Goal: Information Seeking & Learning: Learn about a topic

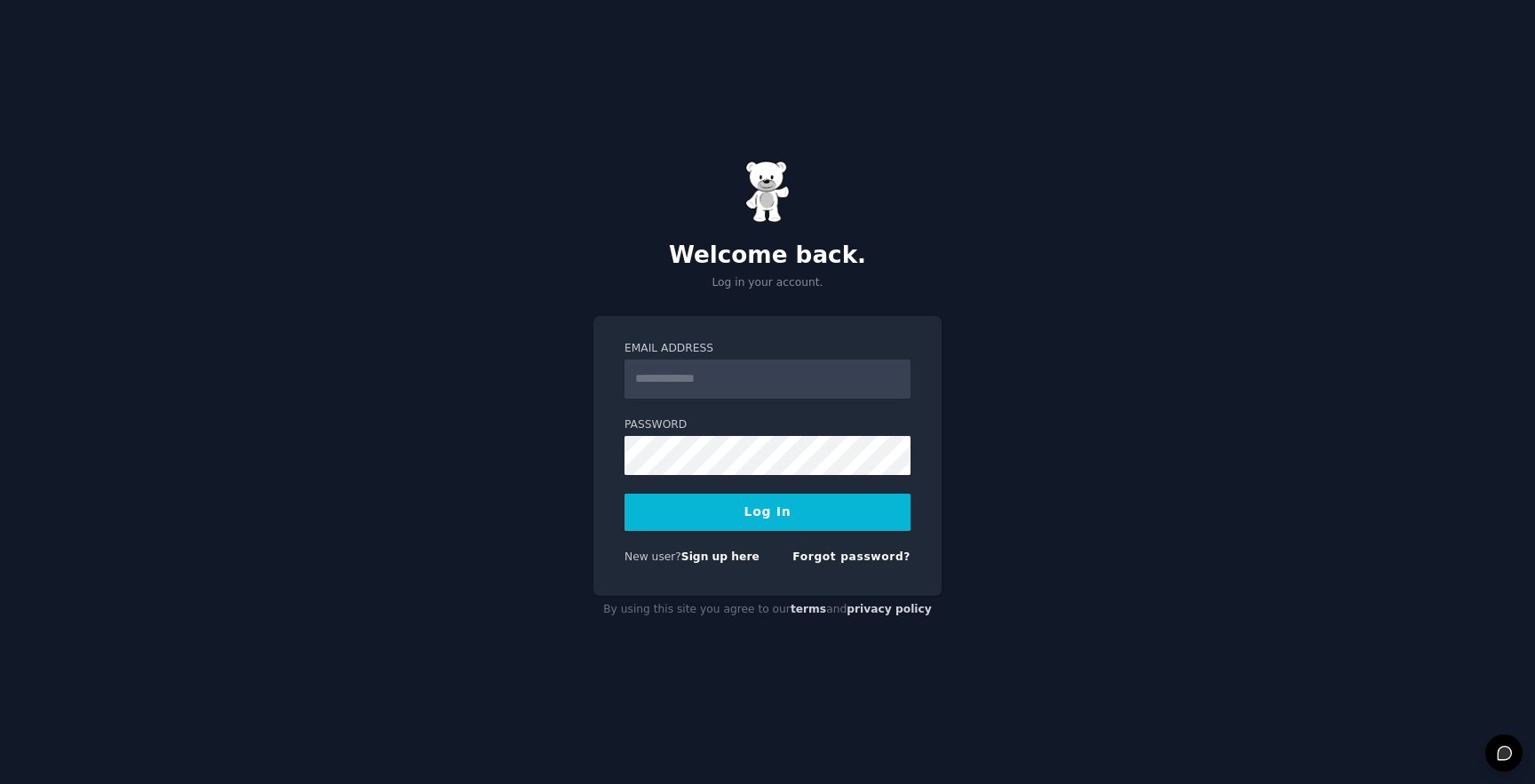
click at [669, 366] on input "Email Address" at bounding box center [767, 379] width 286 height 39
type input "**********"
click at [718, 495] on button "Log In" at bounding box center [767, 511] width 286 height 37
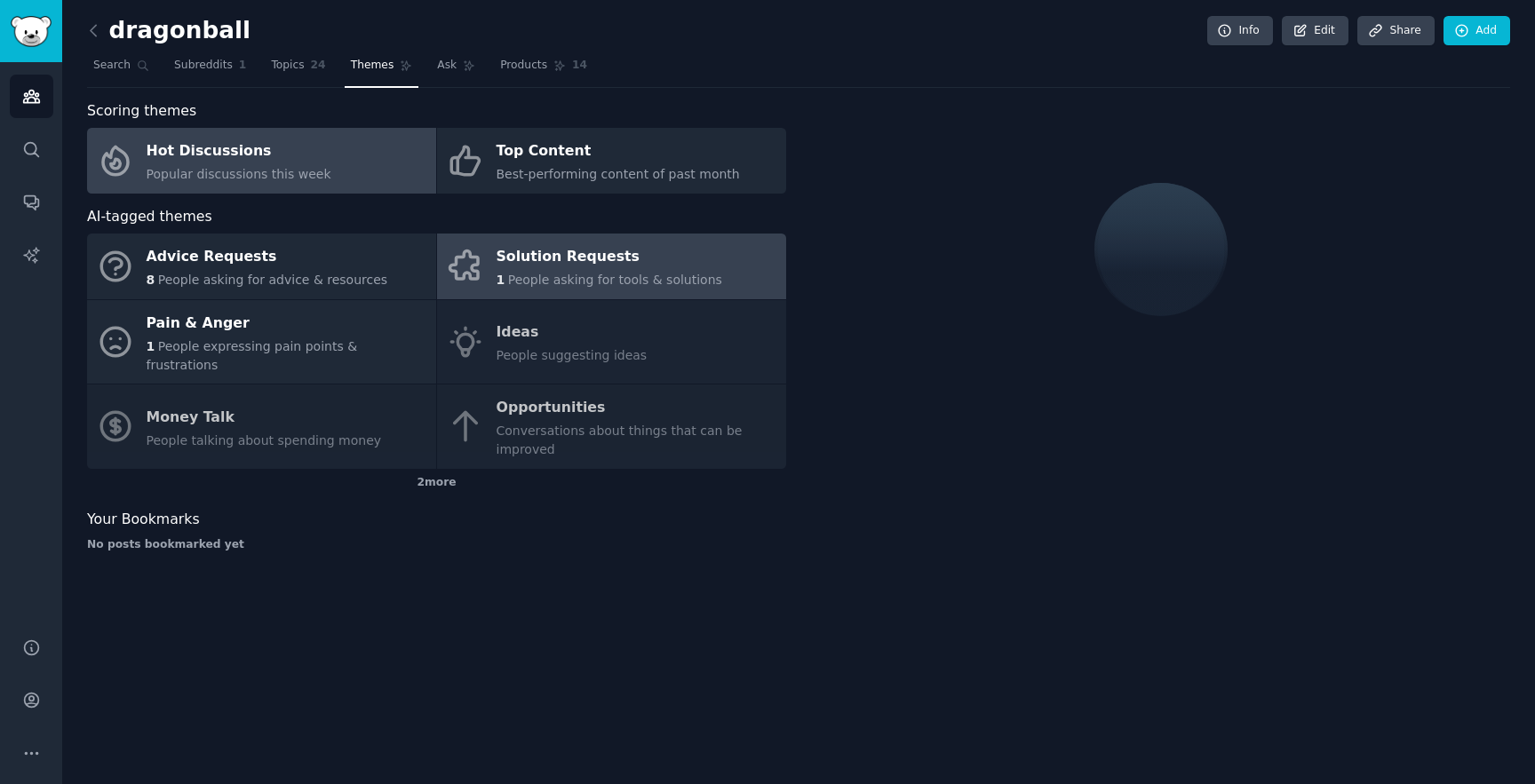
click at [605, 273] on span "People asking for tools & solutions" at bounding box center [615, 280] width 214 height 14
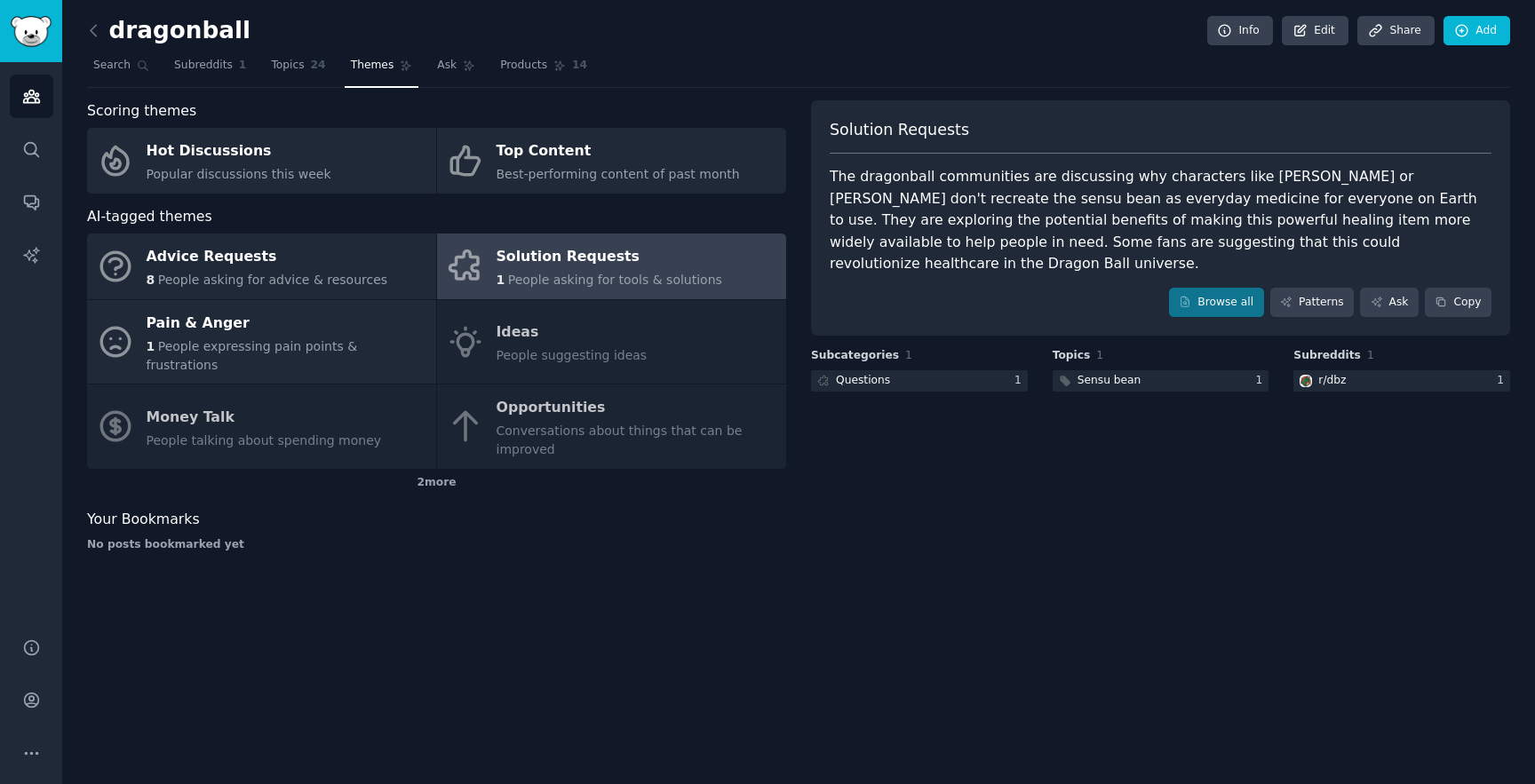
click at [651, 267] on div "Solution Requests" at bounding box center [609, 257] width 225 height 29
click at [1251, 288] on link "Browse all" at bounding box center [1216, 303] width 95 height 30
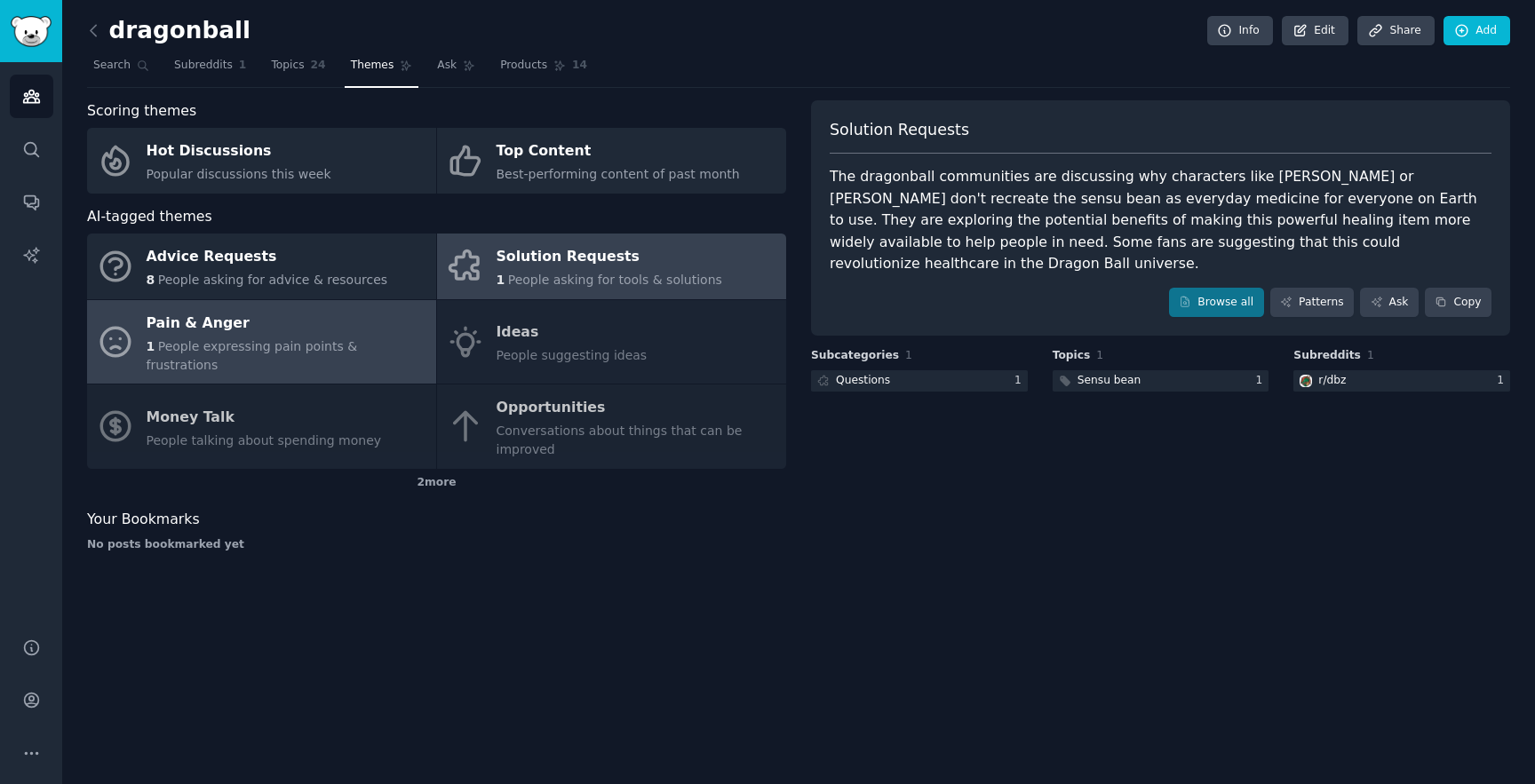
click at [358, 330] on div "Pain & Anger" at bounding box center [287, 323] width 281 height 29
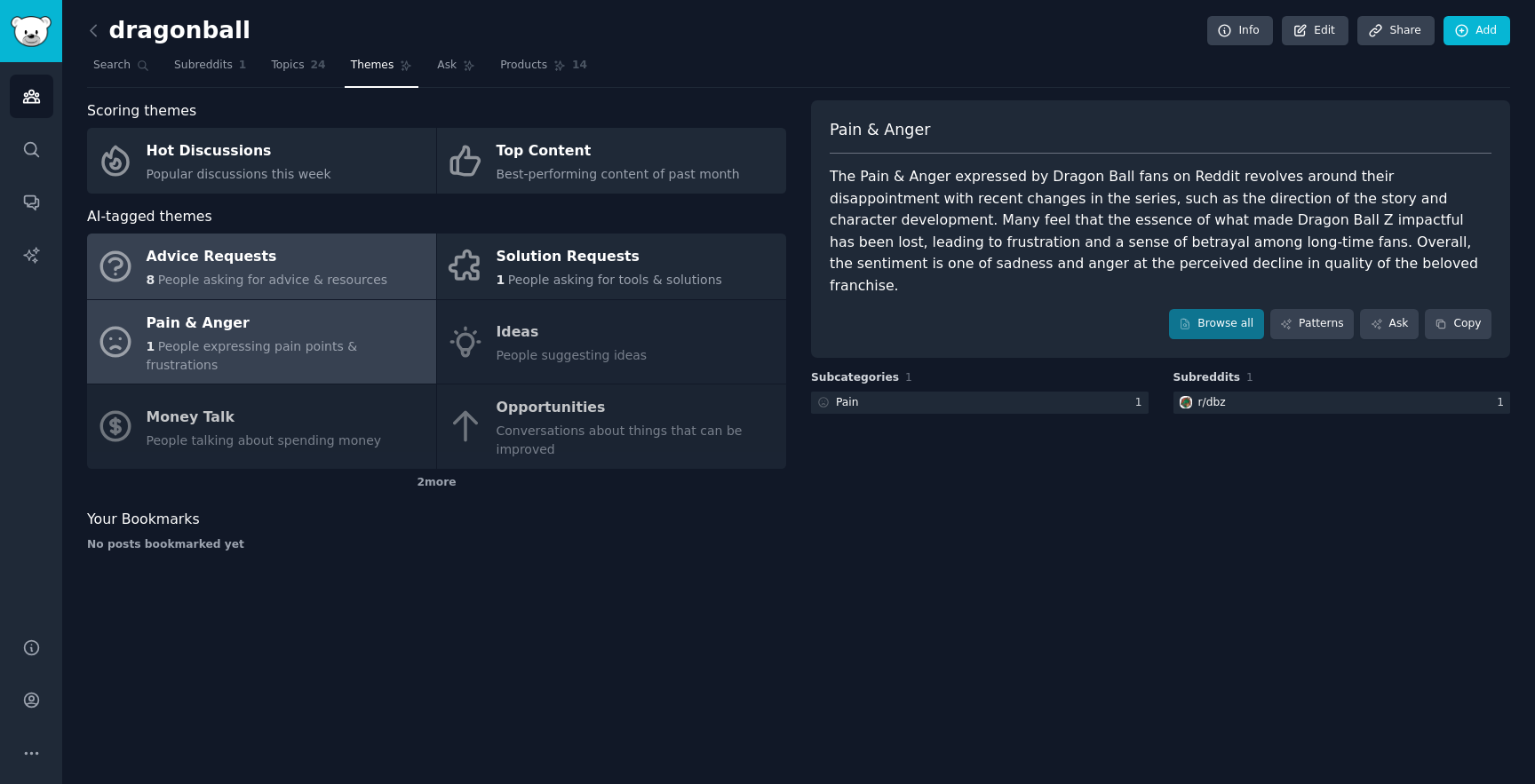
click at [342, 284] on span "People asking for advice & resources" at bounding box center [273, 280] width 229 height 14
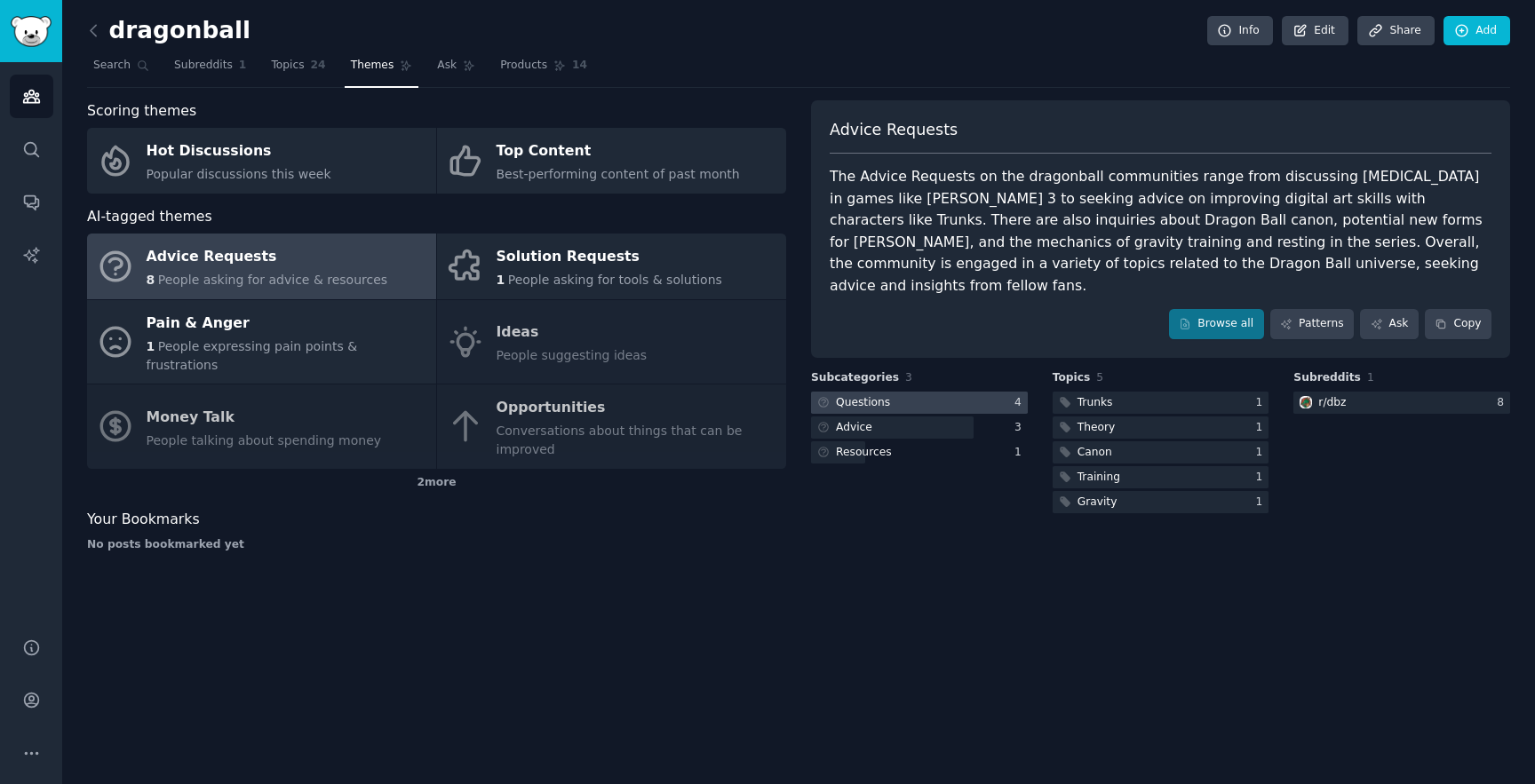
click at [865, 394] on div "Questions" at bounding box center [862, 402] width 54 height 16
click at [672, 423] on div "Advice Requests 8 People asking for advice & resources Solution Requests 1 Peop…" at bounding box center [436, 351] width 699 height 235
click at [650, 600] on div "dragonball Info Edit Share Add Search Subreddits 1 Topics 24 Themes Ask Product…" at bounding box center [797, 392] width 1472 height 784
